Goal: Task Accomplishment & Management: Manage account settings

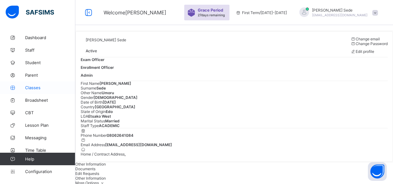
click at [30, 86] on span "Classes" at bounding box center [50, 87] width 50 height 5
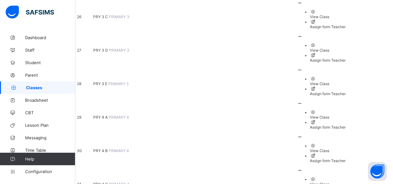
scroll to position [784, 0]
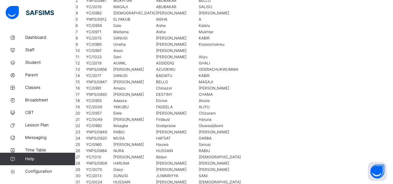
scroll to position [114, 0]
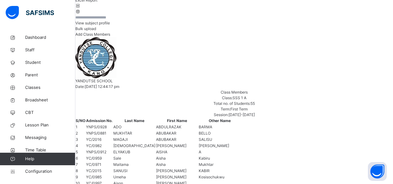
click at [113, 20] on input "text" at bounding box center [94, 18] width 38 height 6
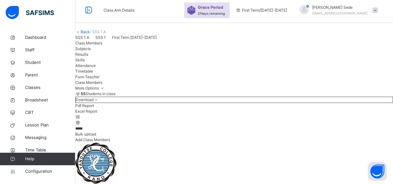
scroll to position [0, 0]
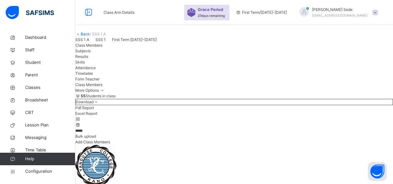
type input "*****"
click at [90, 36] on link "Back" at bounding box center [85, 34] width 9 height 5
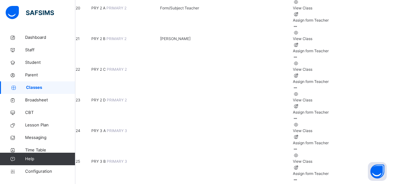
scroll to position [941, 0]
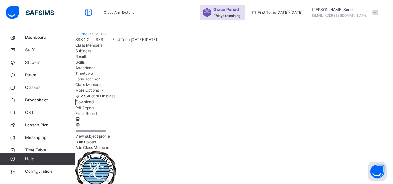
scroll to position [157, 0]
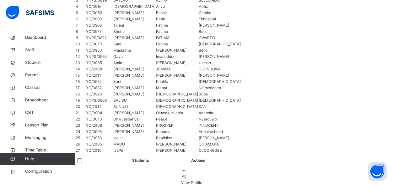
scroll to position [0, 0]
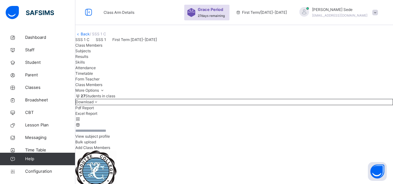
click at [90, 36] on link "Back" at bounding box center [85, 34] width 9 height 5
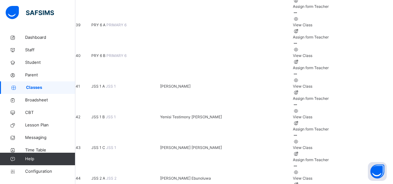
scroll to position [941, 0]
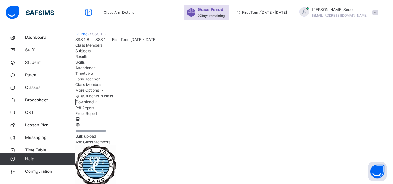
click at [90, 36] on link "Back" at bounding box center [85, 34] width 9 height 5
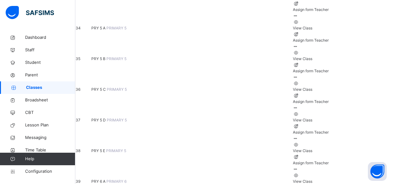
scroll to position [941, 0]
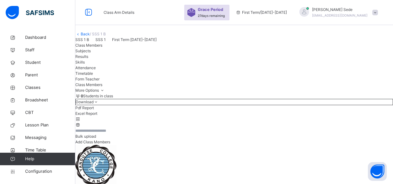
click at [110, 145] on span "Add Class Members" at bounding box center [92, 142] width 35 height 5
click at [90, 36] on link "Back" at bounding box center [85, 34] width 9 height 5
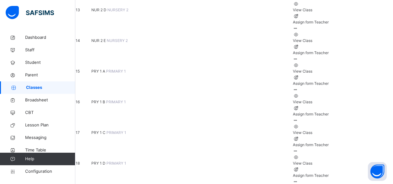
scroll to position [941, 0]
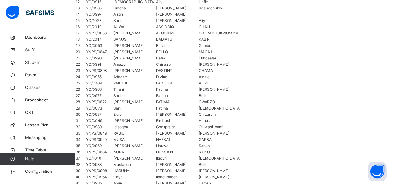
scroll to position [157, 0]
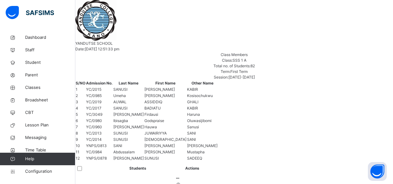
scroll to position [125, 0]
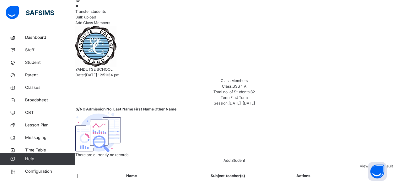
type input "*"
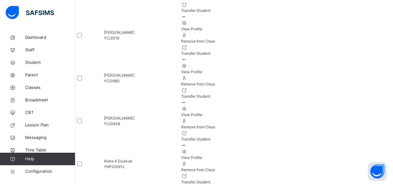
scroll to position [941, 0]
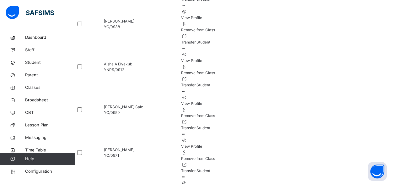
drag, startPoint x: 244, startPoint y: 109, endPoint x: 267, endPoint y: 123, distance: 27.5
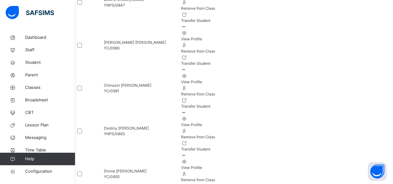
scroll to position [1758, 0]
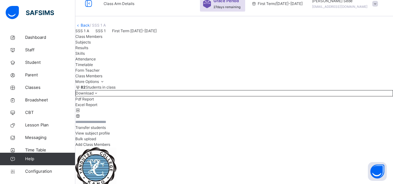
scroll to position [0, 0]
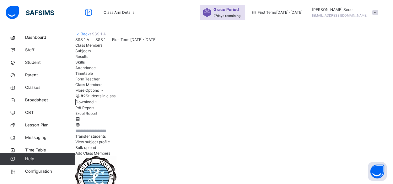
click at [106, 139] on span "Transfer students" at bounding box center [90, 136] width 30 height 5
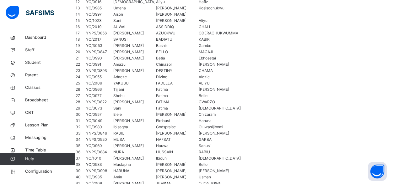
scroll to position [0, 0]
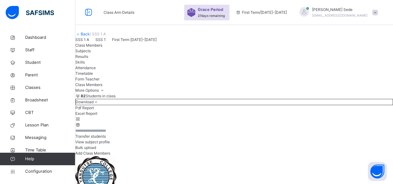
click at [106, 139] on span "Transfer students" at bounding box center [90, 136] width 30 height 5
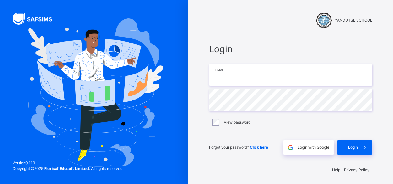
type input "**********"
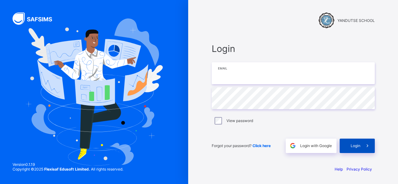
type input "**********"
click at [349, 142] on div "Login" at bounding box center [357, 146] width 35 height 14
